Goal: Check status

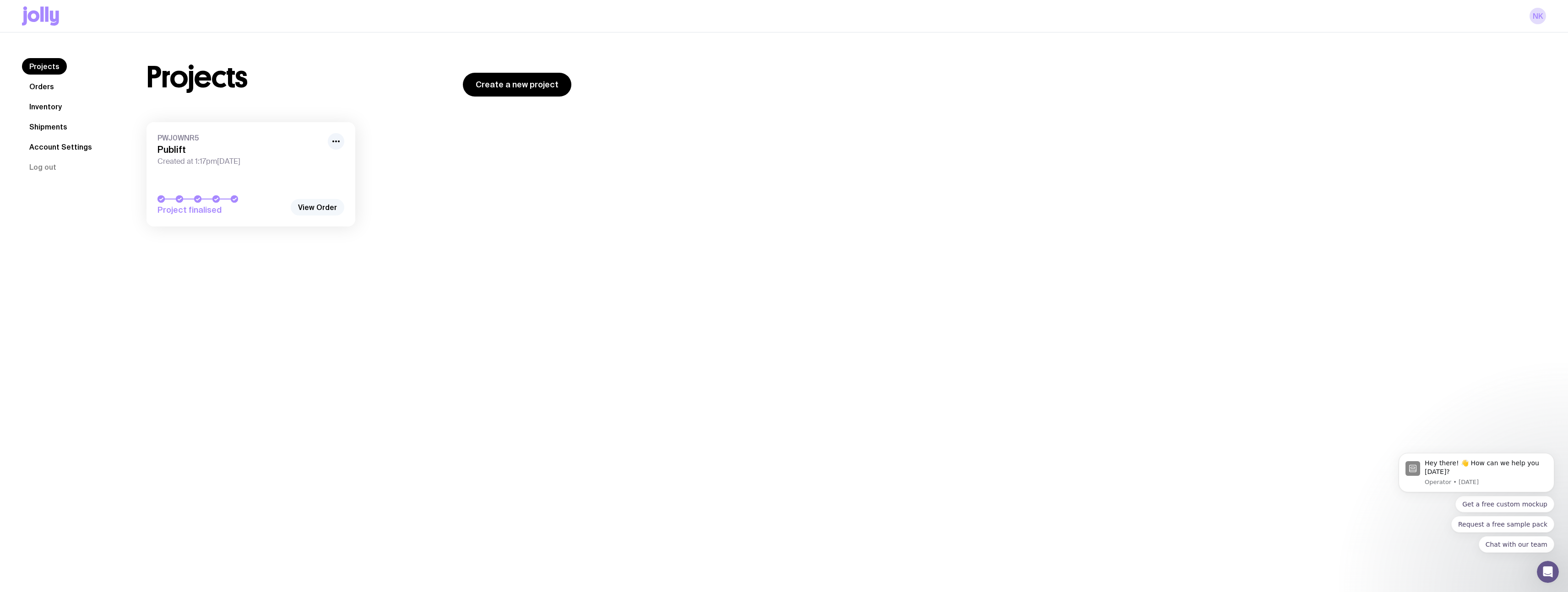
click at [330, 201] on link "View Order" at bounding box center [318, 207] width 54 height 17
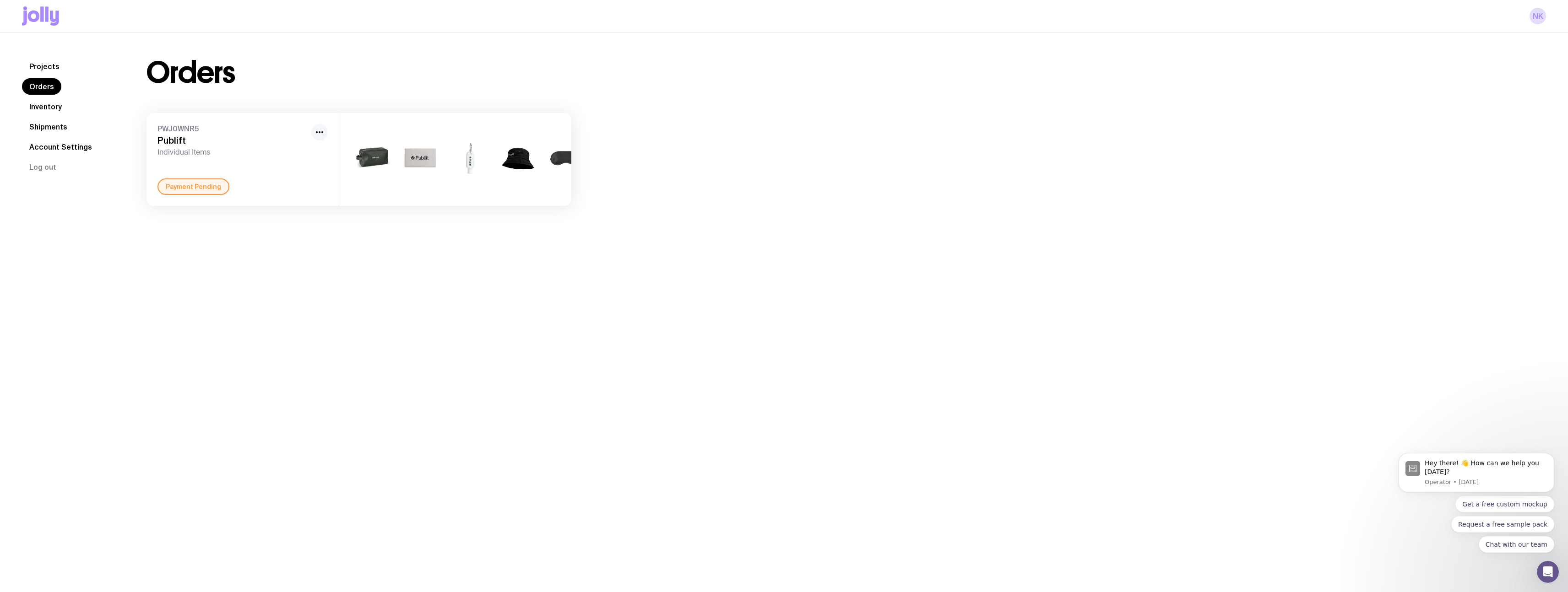
click at [323, 133] on icon "button" at bounding box center [319, 132] width 11 height 11
drag, startPoint x: 247, startPoint y: 143, endPoint x: 203, endPoint y: 148, distance: 44.3
click at [247, 143] on h3 "Publift" at bounding box center [232, 141] width 150 height 11
click at [184, 134] on div "PWJ0WNR5 Publift Individual Items" at bounding box center [232, 141] width 150 height 33
click at [184, 127] on span "PWJ0WNR5" at bounding box center [232, 128] width 150 height 9
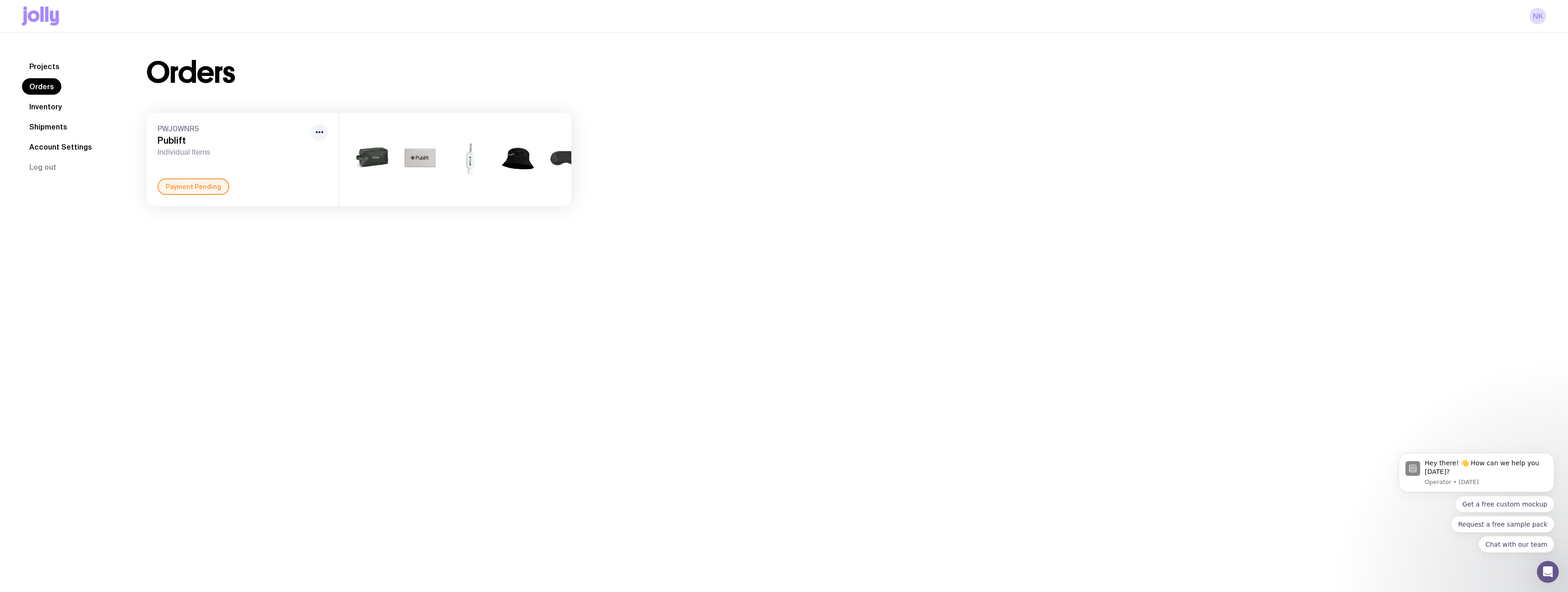
click at [520, 183] on div "+2" at bounding box center [518, 160] width 44 height 53
click at [513, 163] on div "+2" at bounding box center [518, 160] width 44 height 53
click at [195, 146] on div "PWJ0WNR5 Publift Individual Items" at bounding box center [232, 141] width 150 height 33
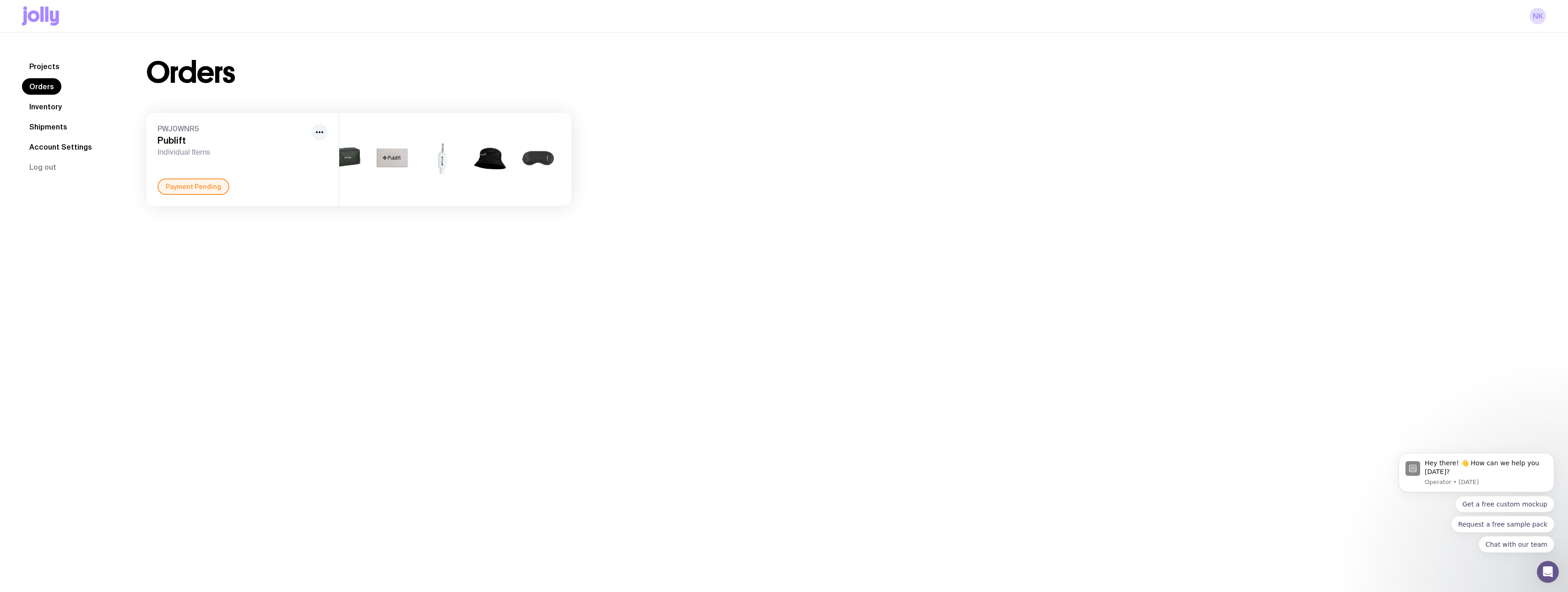
click at [176, 136] on h3 "Publift" at bounding box center [232, 141] width 150 height 11
drag, startPoint x: 171, startPoint y: 127, endPoint x: 65, endPoint y: 133, distance: 106.2
click at [171, 126] on span "PWJ0WNR5" at bounding box center [232, 128] width 150 height 9
click at [49, 90] on link "Orders" at bounding box center [42, 86] width 39 height 17
click at [45, 67] on link "Projects" at bounding box center [44, 66] width 45 height 17
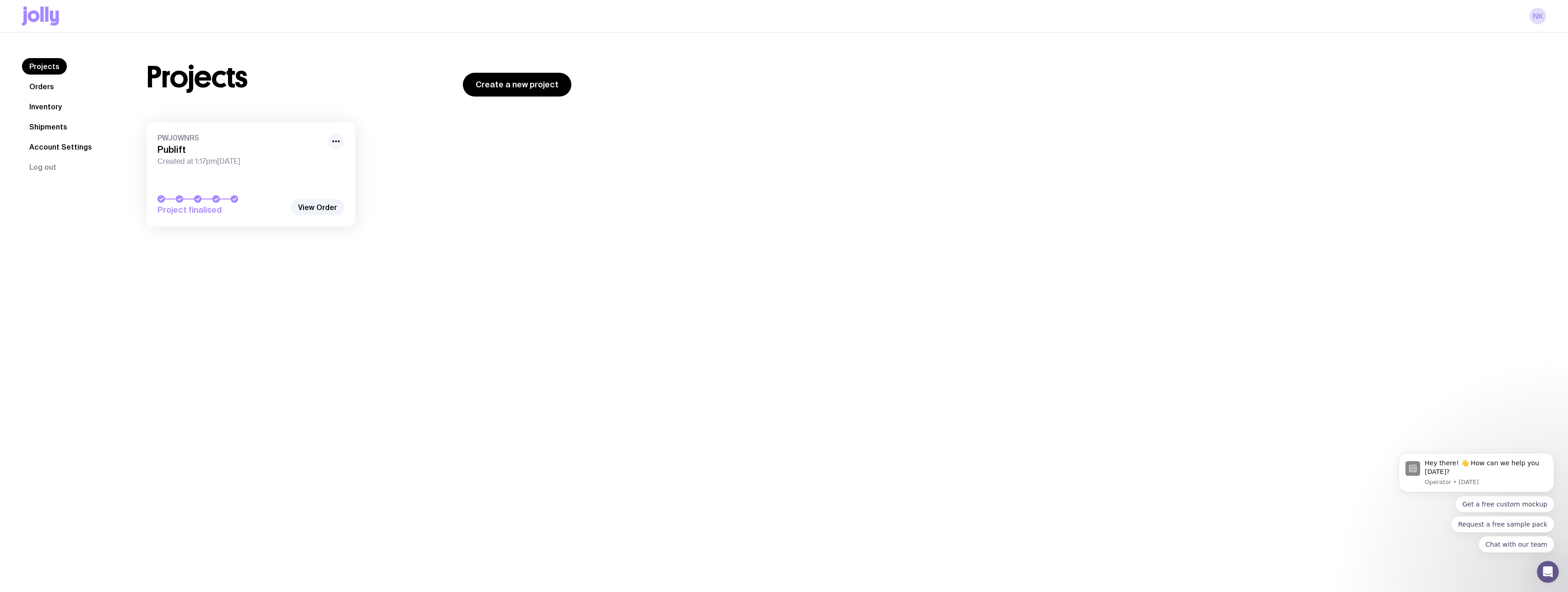
click at [335, 142] on icon "button" at bounding box center [336, 141] width 11 height 11
click at [152, 142] on link "PWJ0WNR5 Publift Created at 1:17pm[DATE] Project finalised" at bounding box center [250, 174] width 209 height 105
click at [179, 139] on span "PWJ0WNR5" at bounding box center [239, 138] width 165 height 9
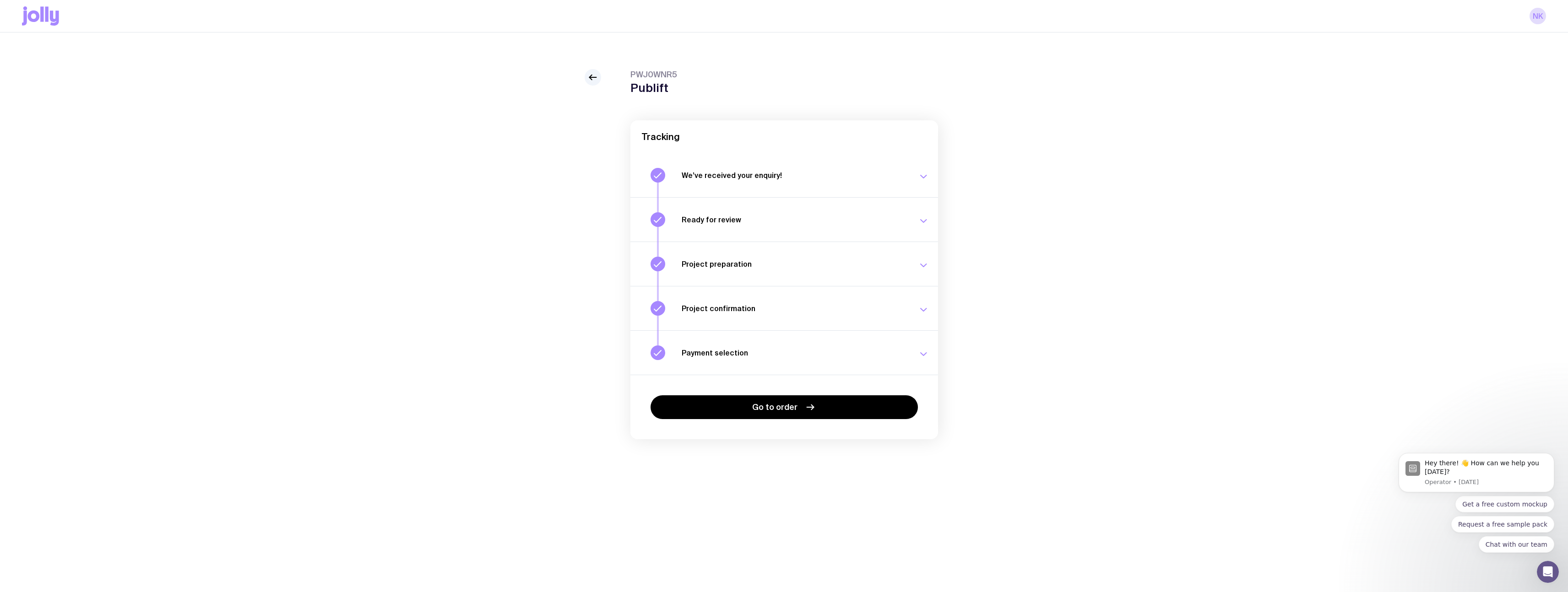
click at [768, 309] on h3 "Project confirmation" at bounding box center [794, 308] width 225 height 9
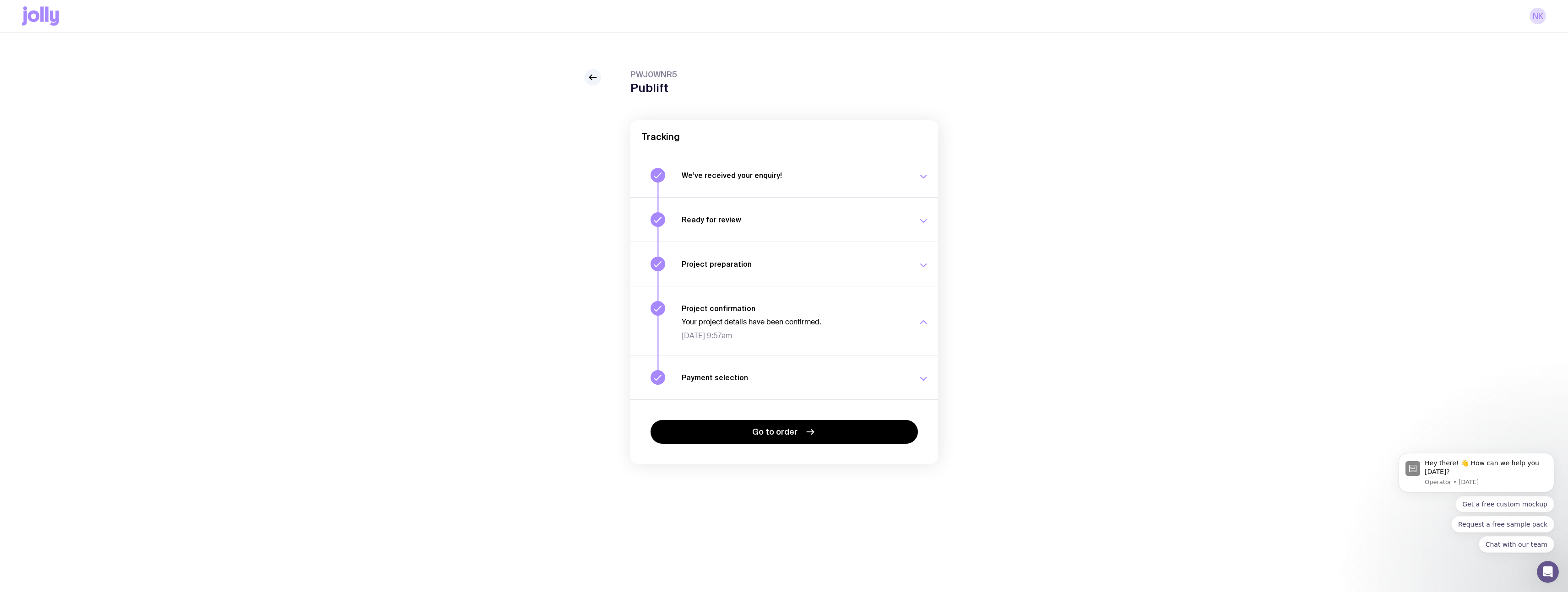
click at [801, 376] on h3 "Payment selection" at bounding box center [794, 377] width 225 height 9
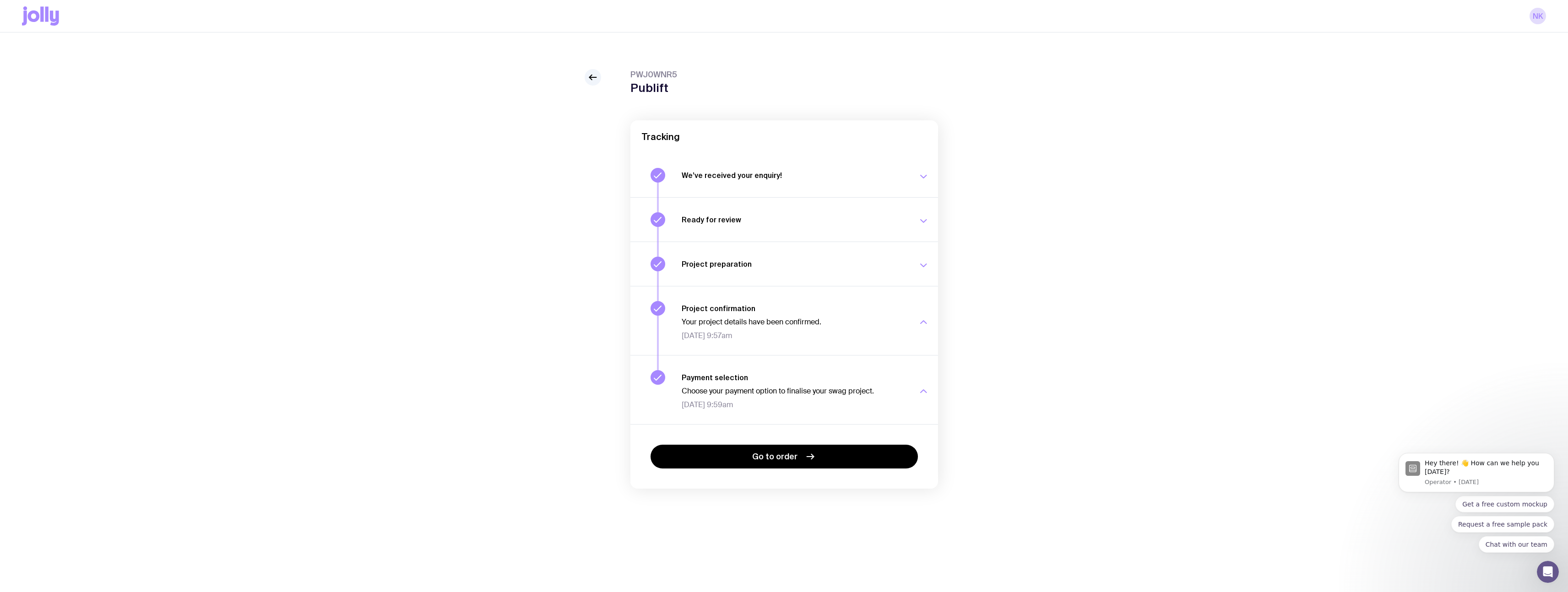
click at [829, 264] on h3 "Project preparation" at bounding box center [794, 264] width 225 height 9
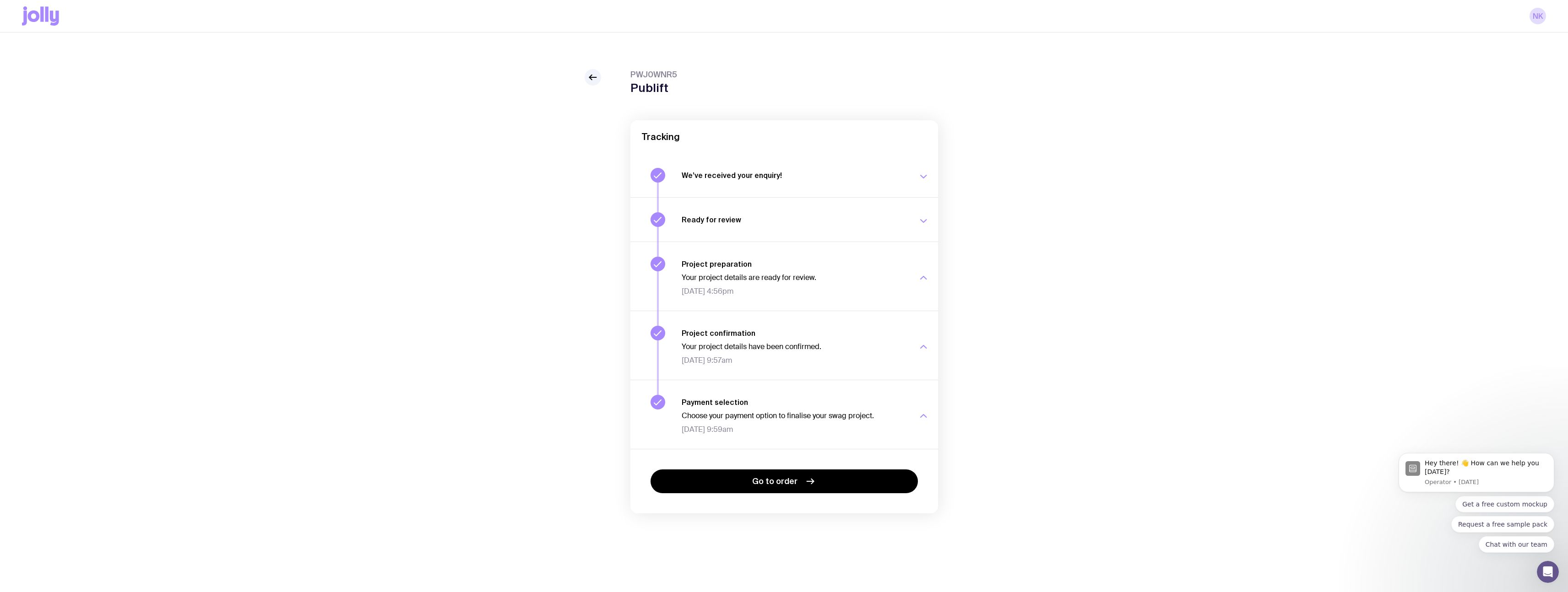
click at [837, 240] on button "Ready for review Check your email to review your proposal and merch concepts. […" at bounding box center [784, 220] width 308 height 45
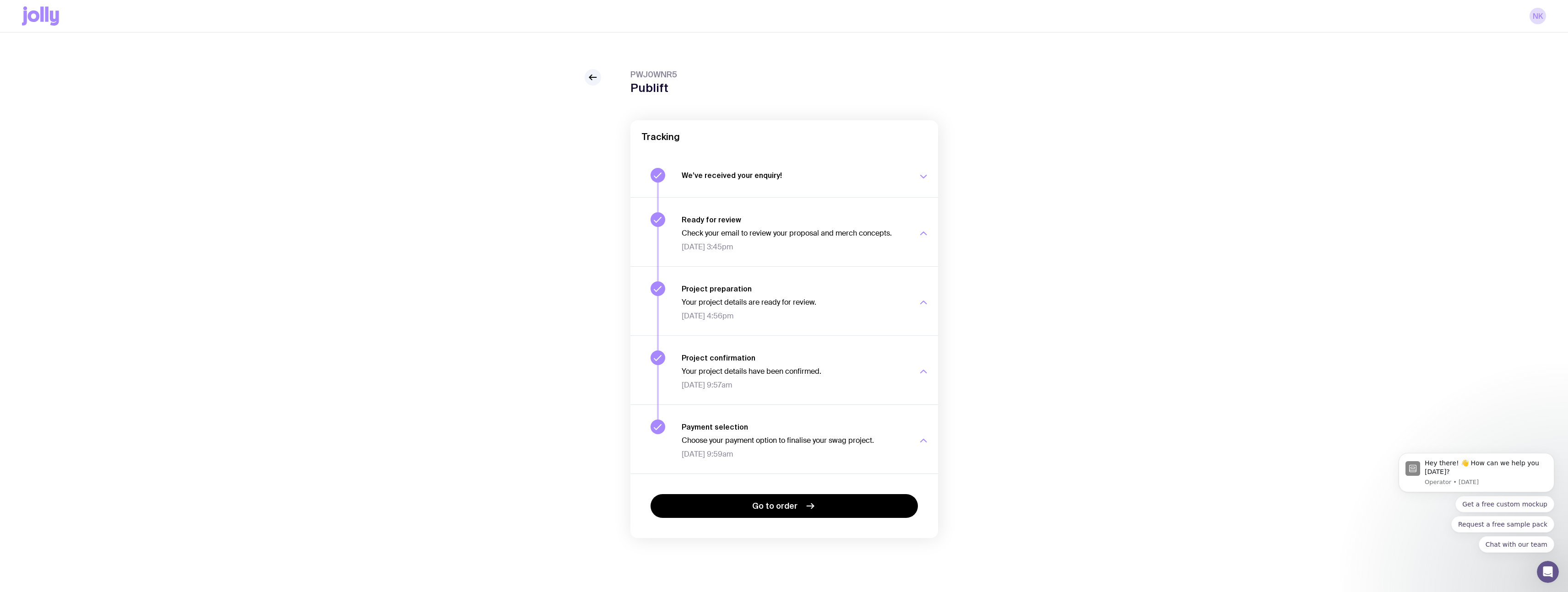
click at [871, 234] on p "Check your email to review your proposal and merch concepts." at bounding box center [794, 233] width 225 height 9
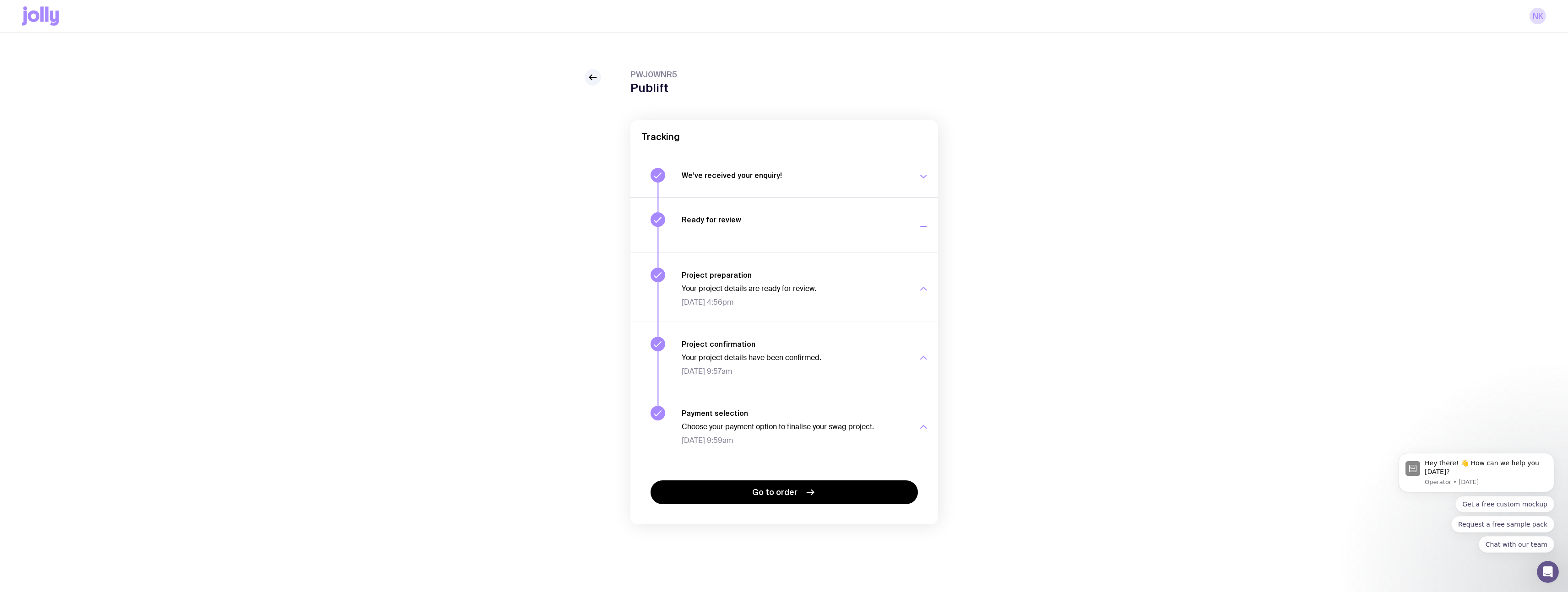
click at [871, 234] on button "Ready for review Check your email to review your proposal and merch concepts. […" at bounding box center [784, 225] width 308 height 56
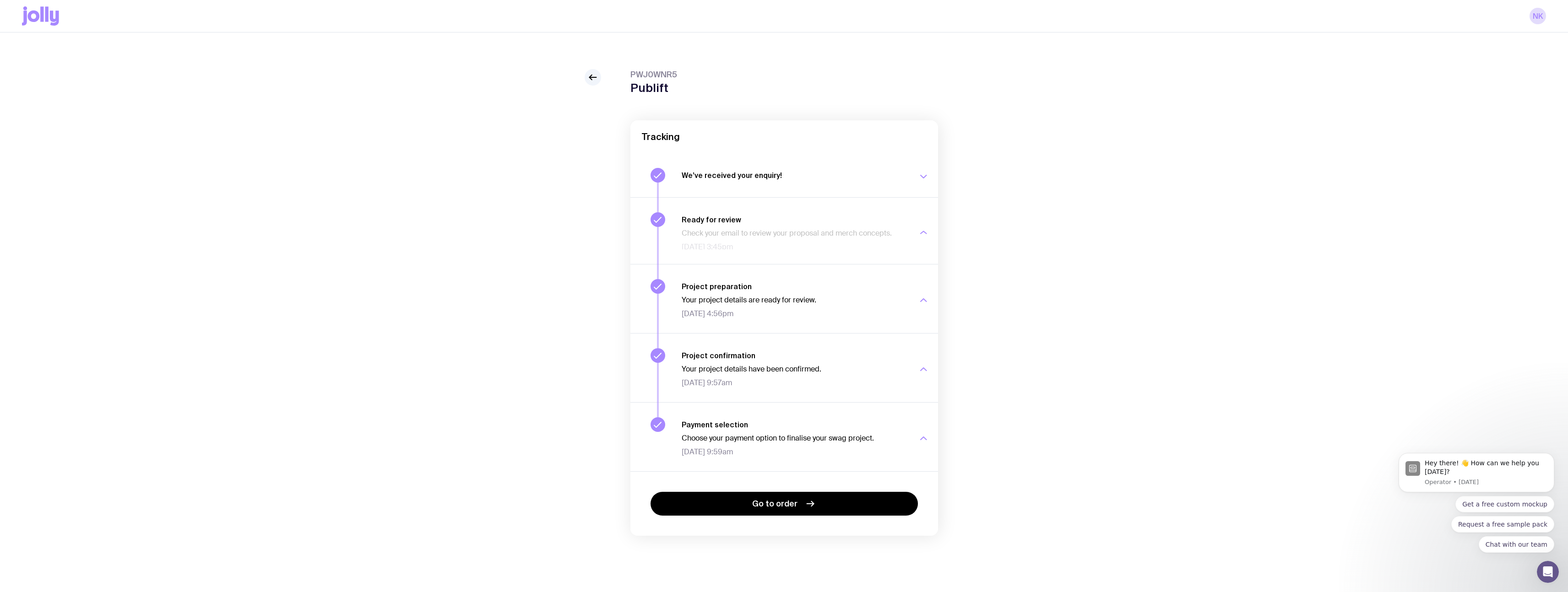
click at [856, 196] on button "We’ve received your enquiry! Our team is on it and preparing your proposal now.…" at bounding box center [784, 176] width 308 height 44
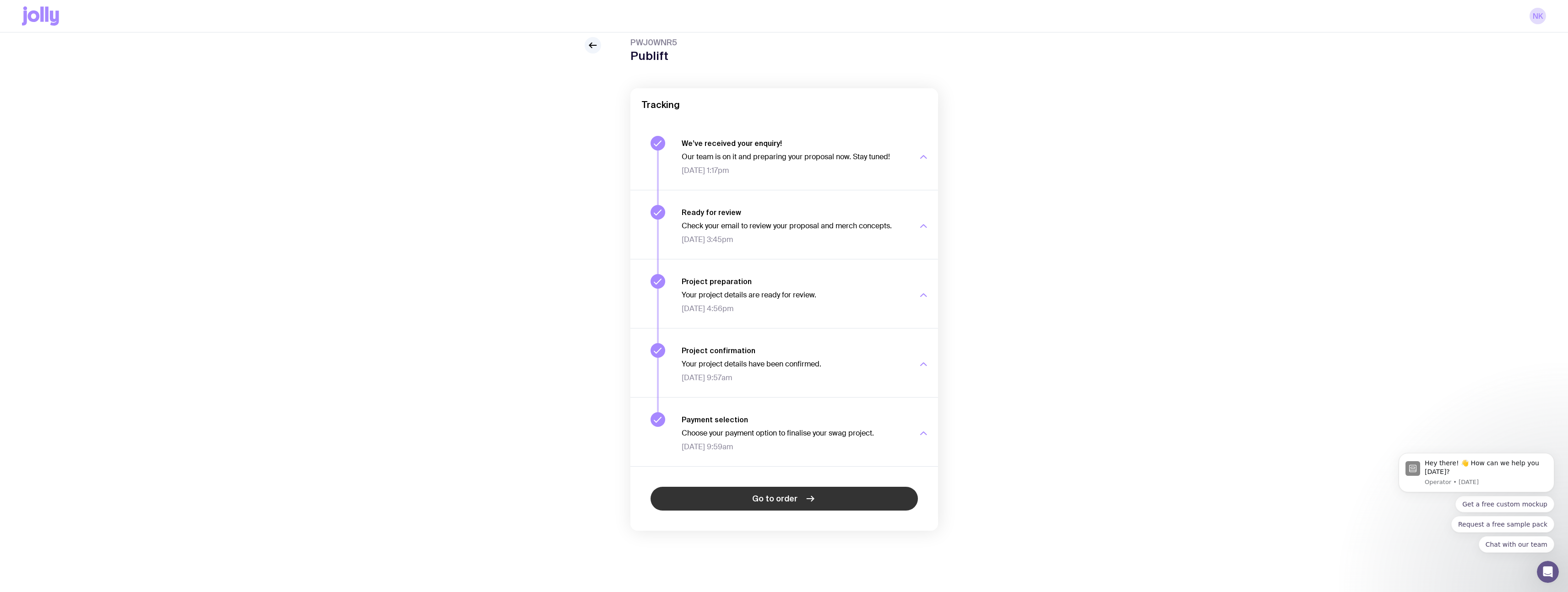
scroll to position [32, 0]
click at [811, 496] on icon at bounding box center [812, 498] width 2 height 5
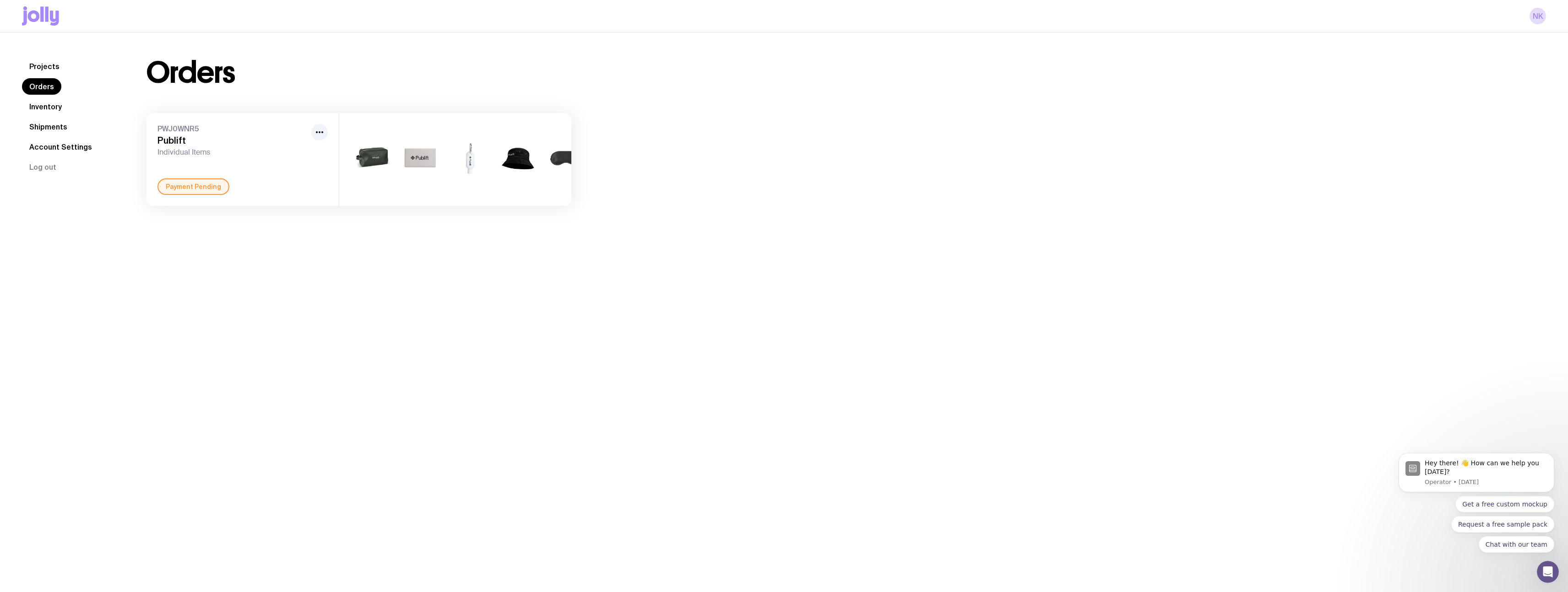
drag, startPoint x: 439, startPoint y: 168, endPoint x: 437, endPoint y: 163, distance: 5.4
click at [439, 168] on img at bounding box center [421, 160] width 44 height 53
click at [437, 162] on img at bounding box center [421, 160] width 44 height 53
click at [322, 130] on icon "button" at bounding box center [319, 132] width 11 height 11
click at [587, 169] on div "Orders PWJ0WNR5 Publift Individual Items Rename Payment Pending +2" at bounding box center [359, 132] width 469 height 148
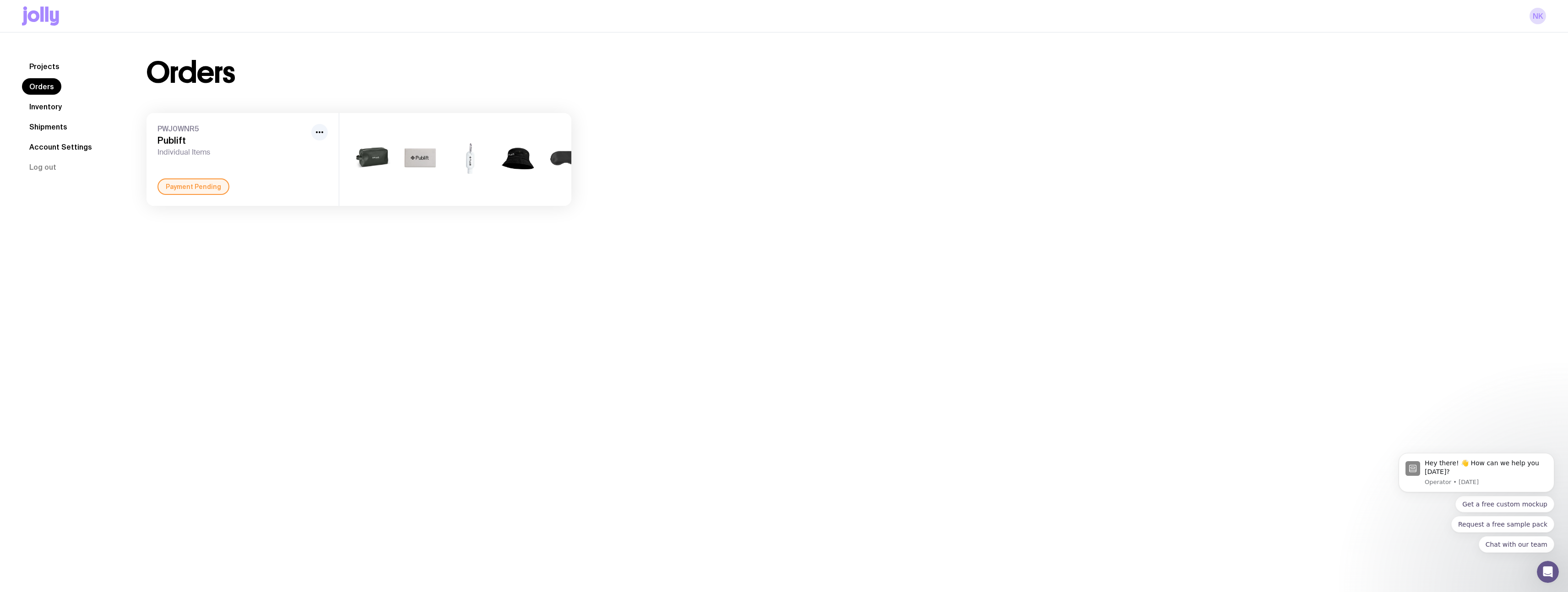
scroll to position [0, 28]
click at [219, 194] on div "Payment Pending" at bounding box center [193, 187] width 72 height 17
drag, startPoint x: 219, startPoint y: 194, endPoint x: 122, endPoint y: 165, distance: 101.2
click at [219, 194] on div "Payment Pending" at bounding box center [193, 187] width 72 height 17
click at [57, 108] on link "Inventory" at bounding box center [45, 106] width 47 height 17
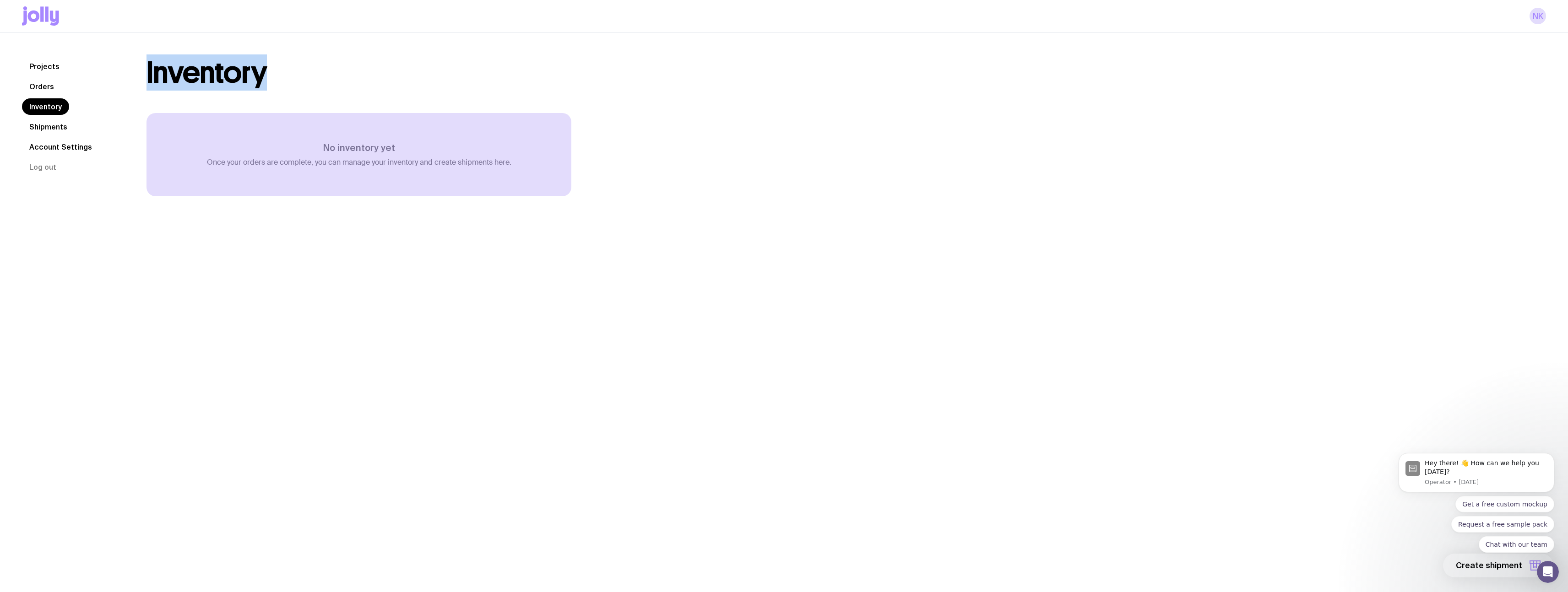
click at [9, 124] on div "Projects Orders Inventory Shipments Account Settings Log out Projects Orders In…" at bounding box center [784, 146] width 1568 height 226
click at [23, 124] on link "Shipments" at bounding box center [48, 127] width 53 height 17
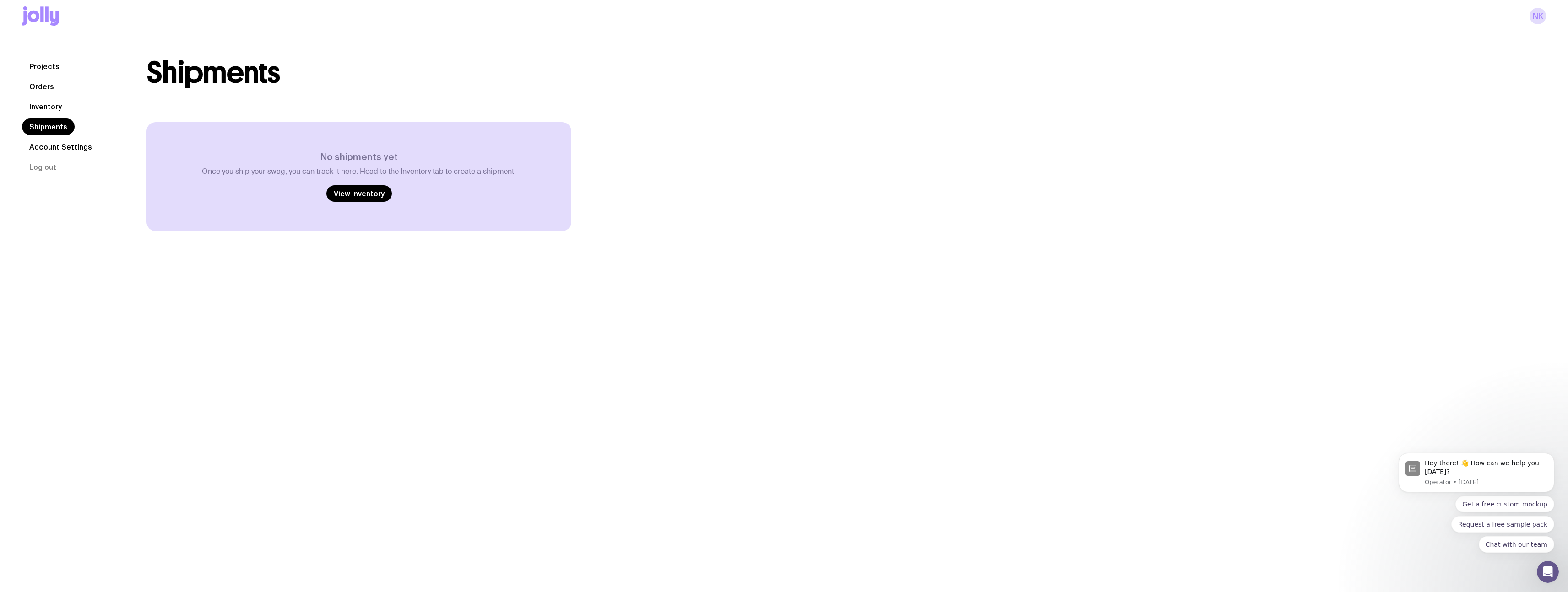
click at [44, 87] on link "Orders" at bounding box center [42, 86] width 39 height 17
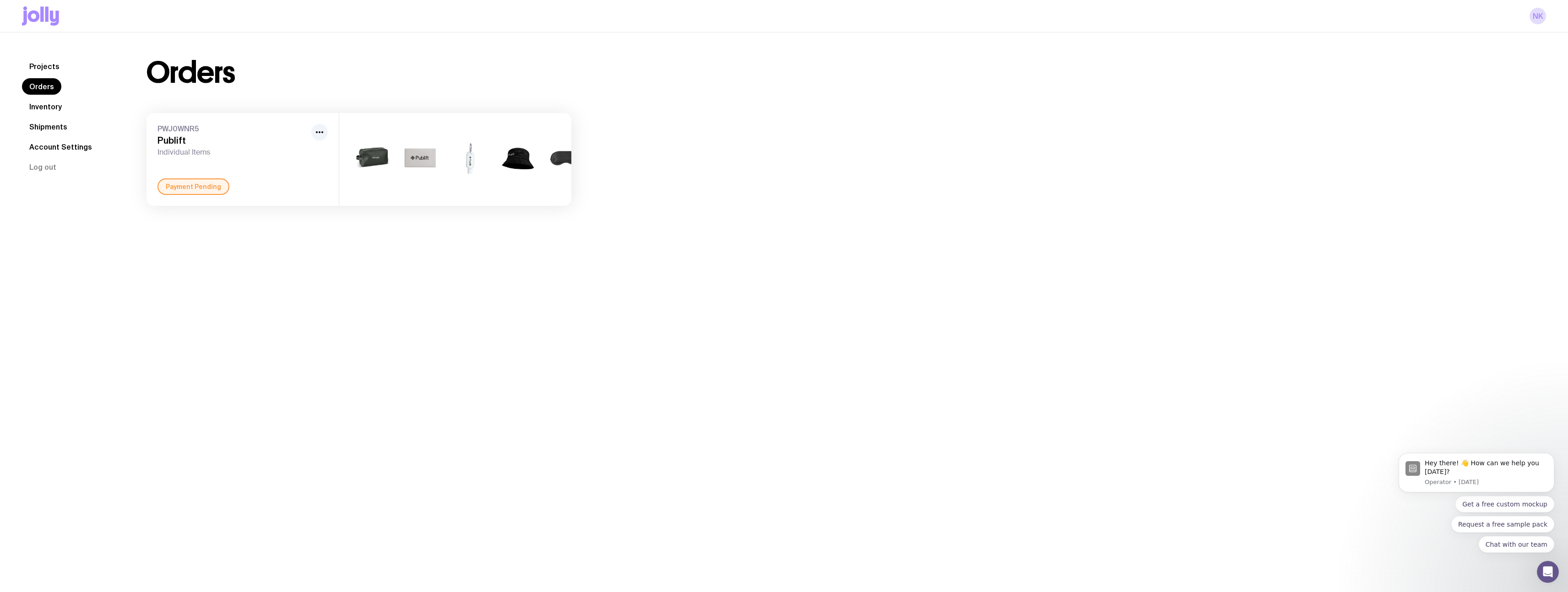
click at [45, 61] on link "Projects" at bounding box center [44, 66] width 45 height 17
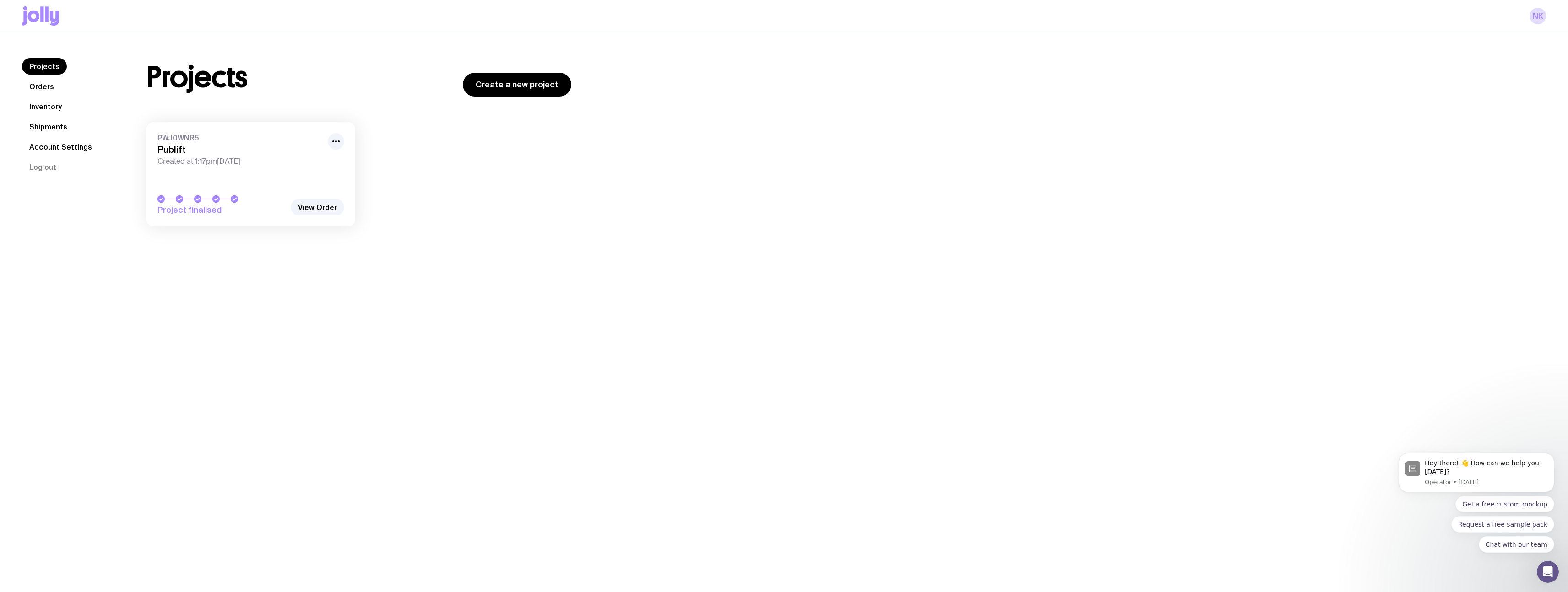
click at [230, 158] on span "Created at 1:17pm[DATE]" at bounding box center [239, 161] width 165 height 9
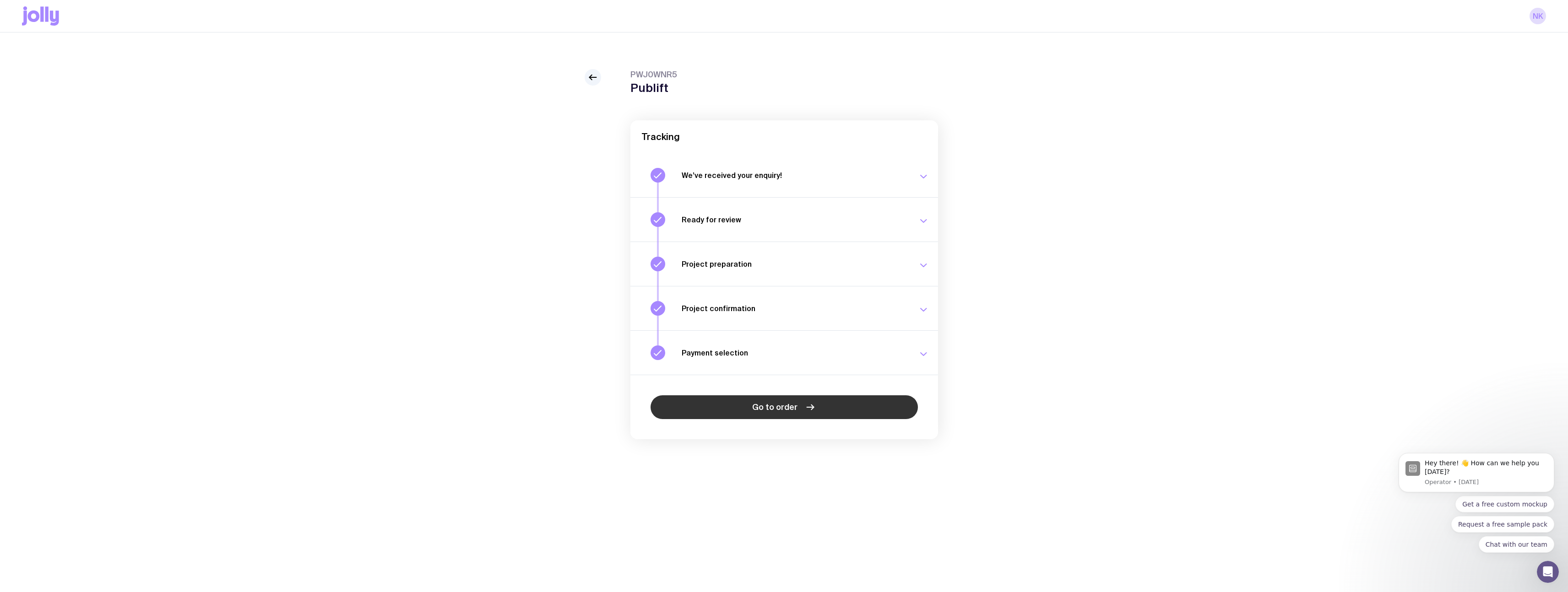
click at [882, 399] on link "Go to order" at bounding box center [784, 407] width 267 height 24
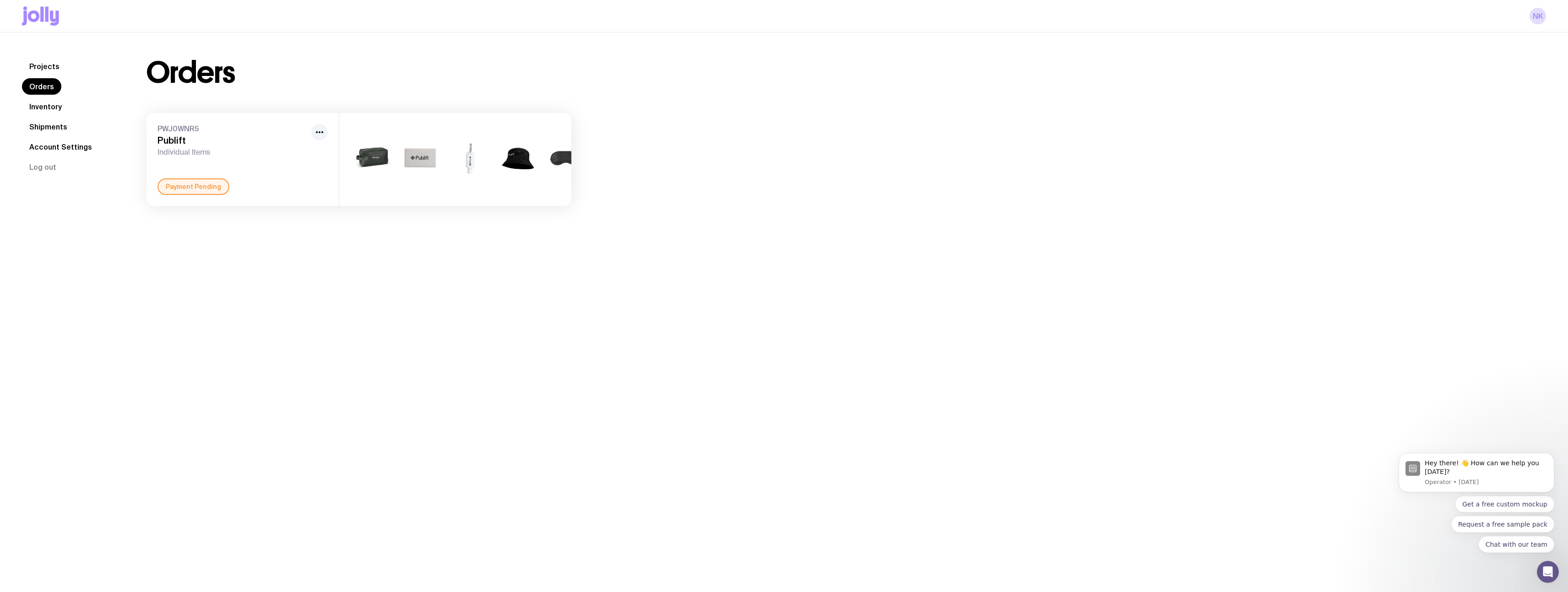
click at [417, 154] on img at bounding box center [421, 160] width 44 height 53
click at [376, 158] on img at bounding box center [372, 160] width 44 height 53
